Goal: Task Accomplishment & Management: Complete application form

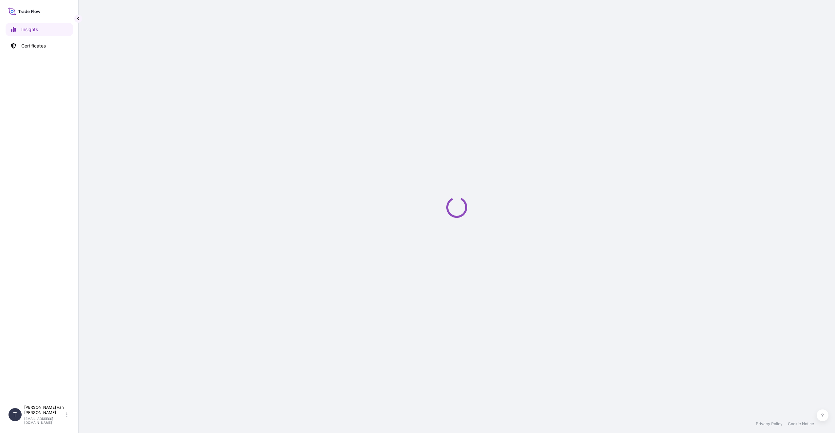
select select "2025"
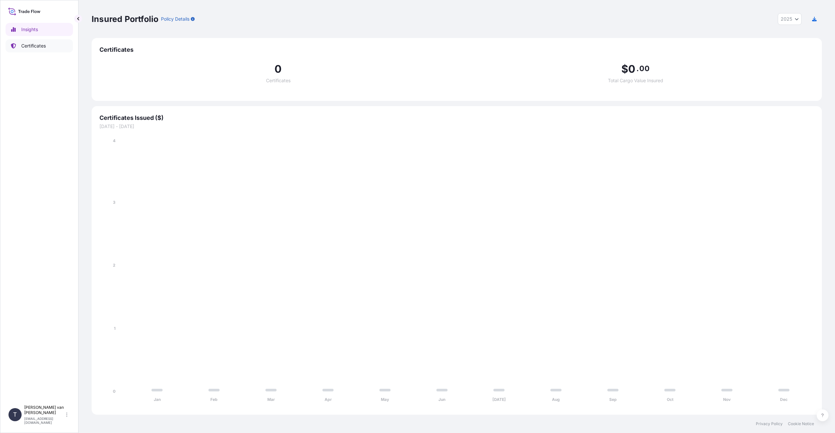
click at [36, 44] on p "Certificates" at bounding box center [33, 46] width 25 height 7
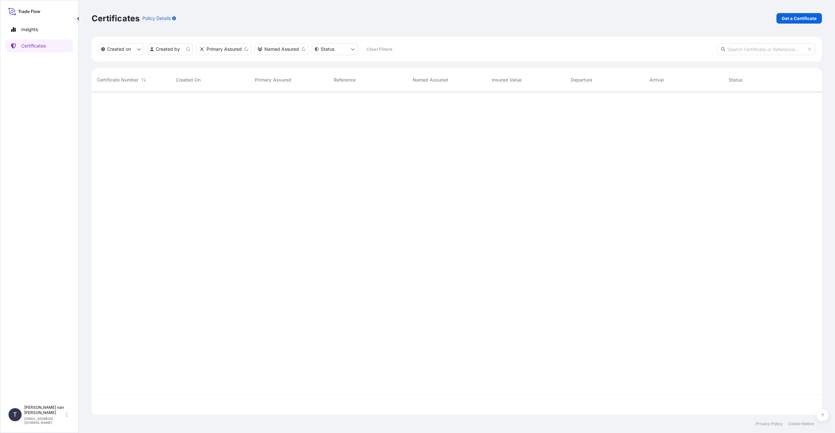
scroll to position [321, 725]
click at [797, 19] on p "Get a Certificate" at bounding box center [799, 18] width 35 height 7
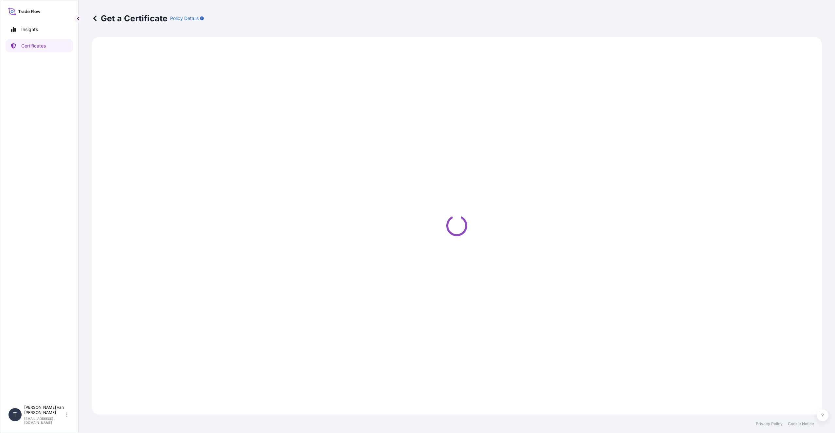
select select "Sea"
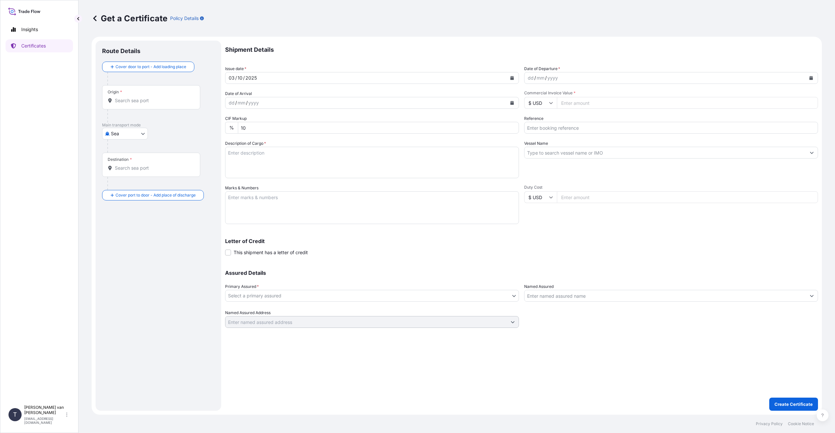
click at [151, 105] on div "Origin *" at bounding box center [151, 97] width 98 height 24
click at [151, 104] on input "Origin *" at bounding box center [153, 100] width 77 height 7
click at [151, 105] on div "Origin *" at bounding box center [151, 97] width 98 height 24
click at [151, 104] on input "Origin *" at bounding box center [153, 100] width 77 height 7
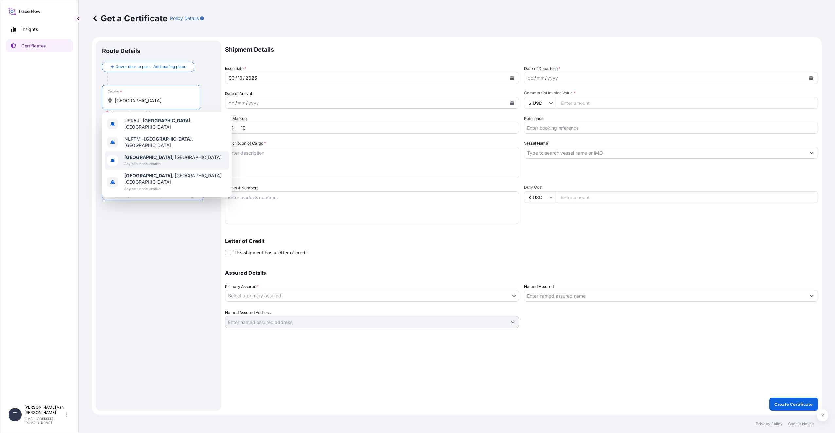
click at [131, 154] on b "Rotterdam" at bounding box center [148, 157] width 48 height 6
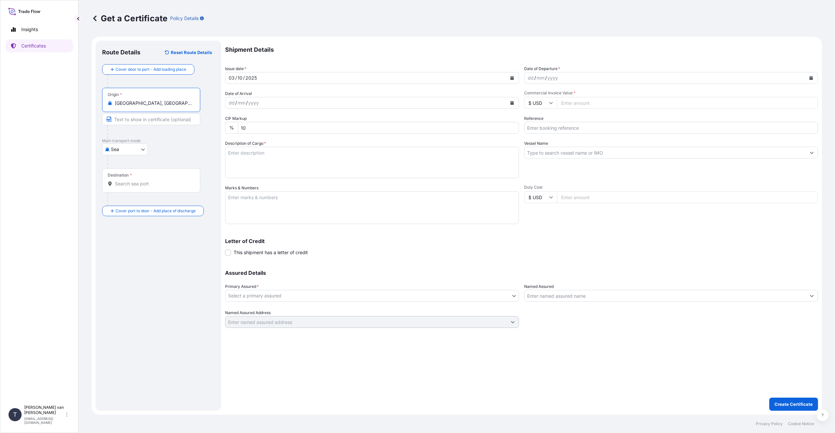
type input "Rotterdam, Netherlands"
click at [125, 185] on input "Destination *" at bounding box center [153, 183] width 77 height 7
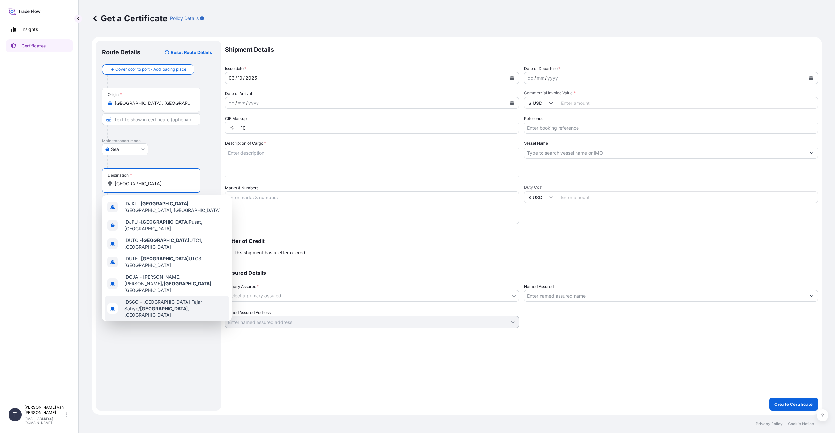
scroll to position [20, 0]
click at [174, 301] on div "Jakarta , Indonesia Any port in this location" at bounding box center [167, 310] width 124 height 18
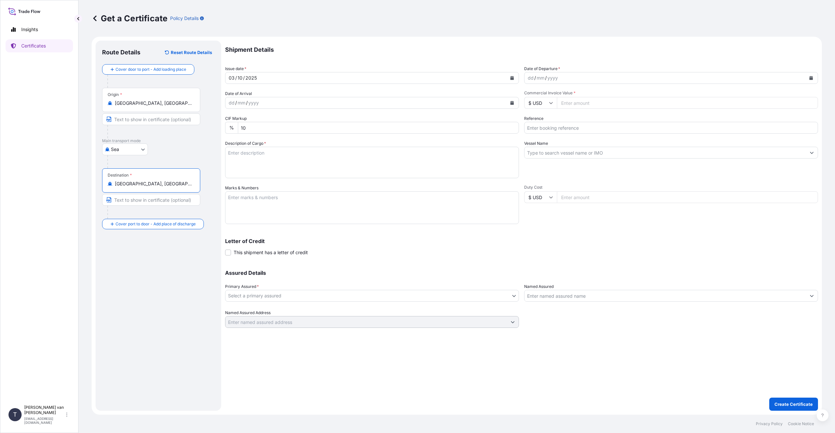
type input "Jakarta, Indonesia"
click at [530, 77] on div "dd" at bounding box center [530, 78] width 7 height 8
click at [528, 76] on div "dd" at bounding box center [530, 78] width 7 height 8
click at [547, 101] on input "$ USD" at bounding box center [540, 103] width 33 height 12
click at [538, 149] on div "$ USD" at bounding box center [540, 148] width 27 height 12
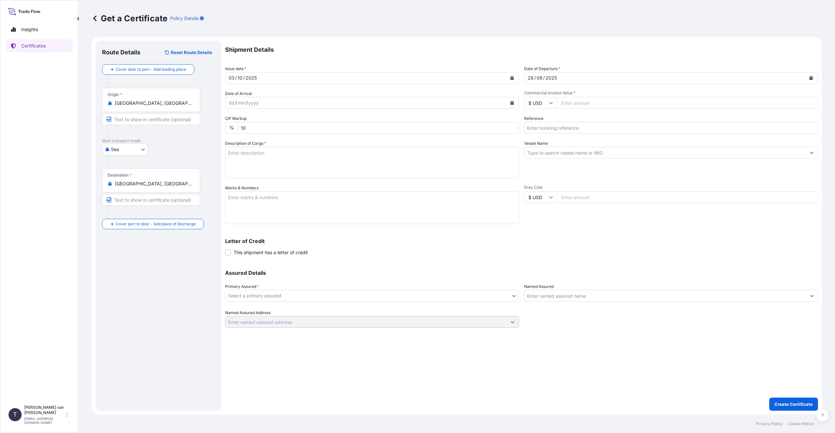
click at [585, 108] on input "Commercial Invoice Value *" at bounding box center [687, 103] width 261 height 12
type input "63249"
type input "63249.75"
click at [556, 130] on input "Reference" at bounding box center [671, 128] width 294 height 12
type input "D"
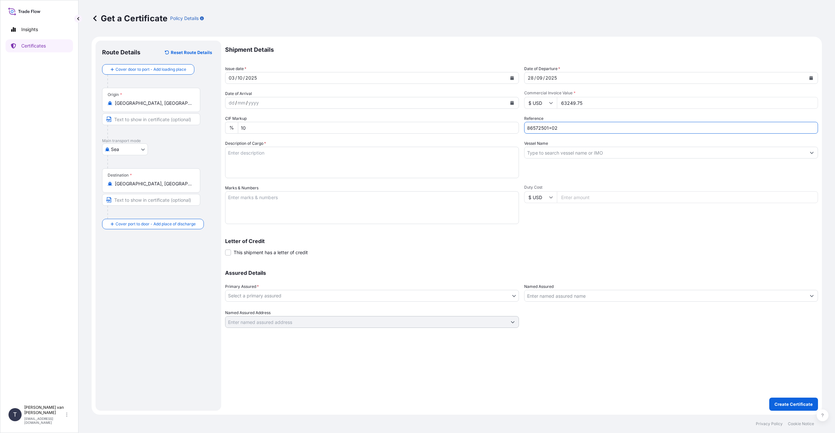
type input "86572501+02"
click at [237, 161] on textarea "Description of Cargo *" at bounding box center [372, 162] width 294 height 31
type textarea "2x 40ft containers containing: 2000 bags x 25 kg Resistamyl 347 = 50000 kg net …"
click at [578, 157] on input "Vessel Name" at bounding box center [665, 153] width 281 height 12
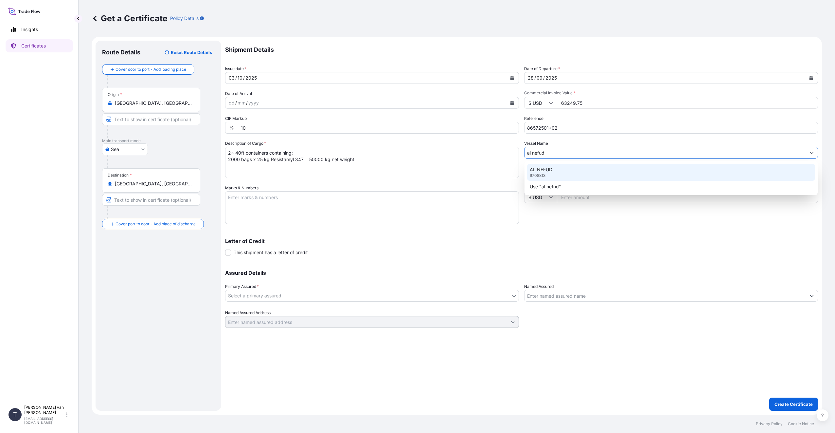
click at [558, 165] on div "AL NEFUD 9708813" at bounding box center [671, 172] width 288 height 17
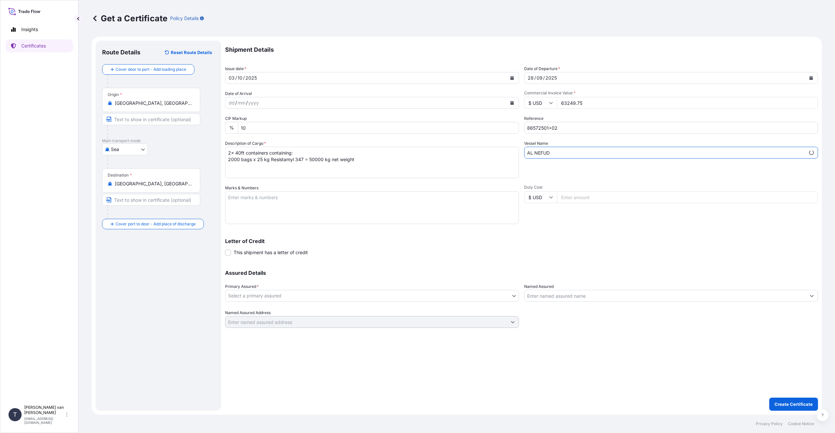
type input "AL NEFUD"
click at [304, 206] on textarea "Marks & Numbers" at bounding box center [372, 207] width 294 height 33
click at [241, 219] on textarea "2x 40ft containers Container: HAMU3081696 Sealnr: A107129 DO: 86572502 Containe…" at bounding box center [372, 207] width 294 height 33
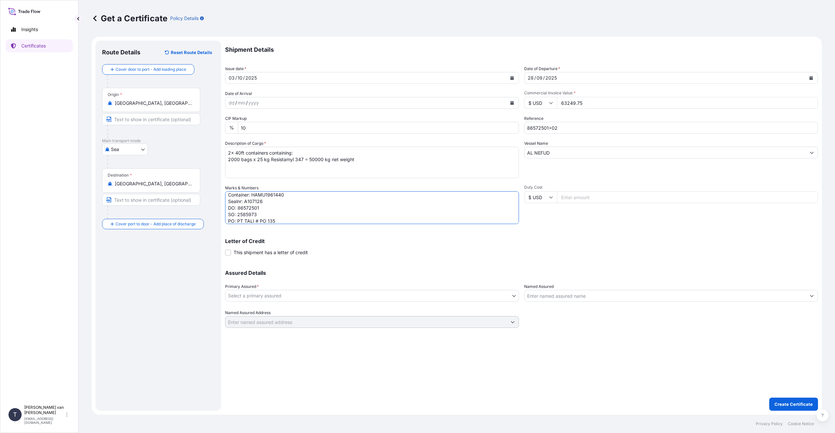
type textarea "2x 40ft containers Container: HAMU3081696 Sealnr: A107129 DO: 86572502 Containe…"
click at [279, 297] on body "Insights Certificates T Tim van t Hoenderdaal logistics@tmalogistics.nl Get a C…" at bounding box center [417, 216] width 835 height 433
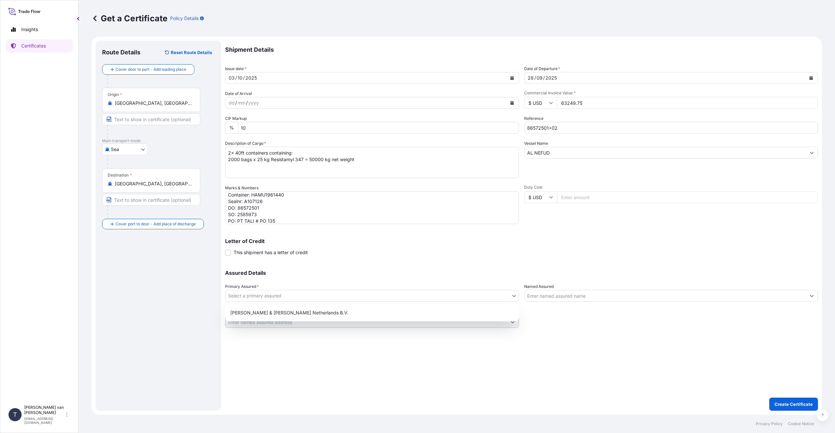
click at [278, 314] on div "Tate & Lyle Netherlands B.V." at bounding box center [372, 313] width 289 height 12
select select "31666"
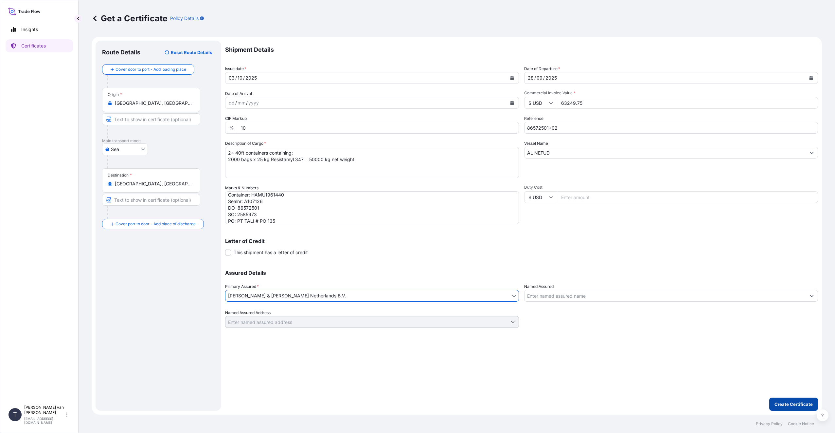
click at [790, 404] on p "Create Certificate" at bounding box center [794, 404] width 38 height 7
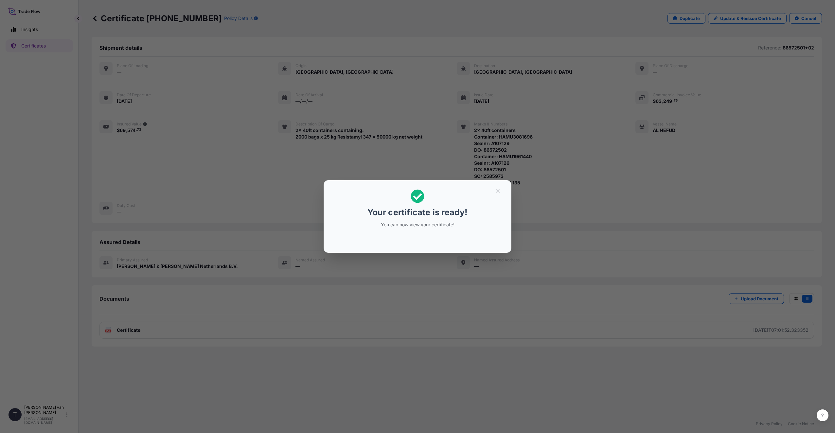
click at [245, 295] on div "Your certificate is ready! You can now view your certificate!" at bounding box center [417, 216] width 835 height 433
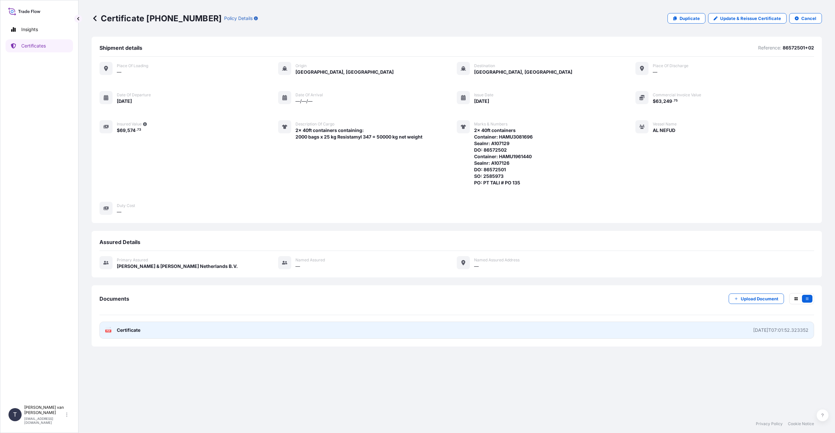
click at [201, 329] on link "PDF Certificate 2025-10-03T07:01:52.323352" at bounding box center [456, 329] width 715 height 17
